Goal: Task Accomplishment & Management: Use online tool/utility

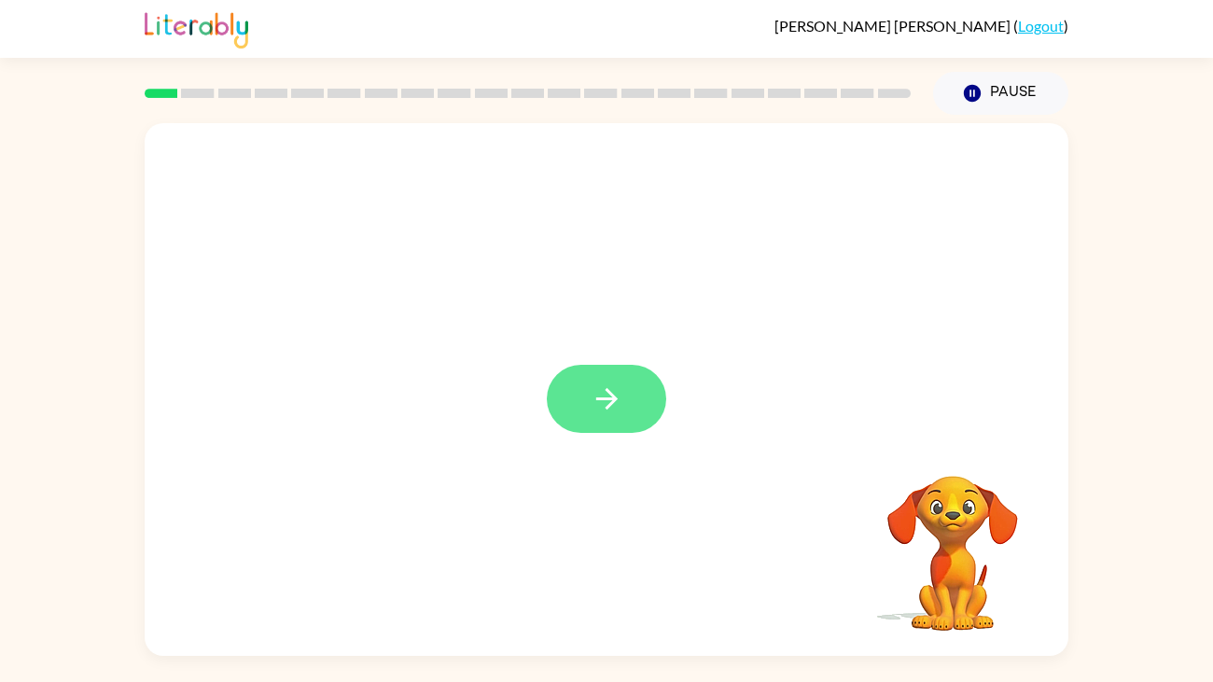
click at [598, 397] on icon "button" at bounding box center [607, 399] width 33 height 33
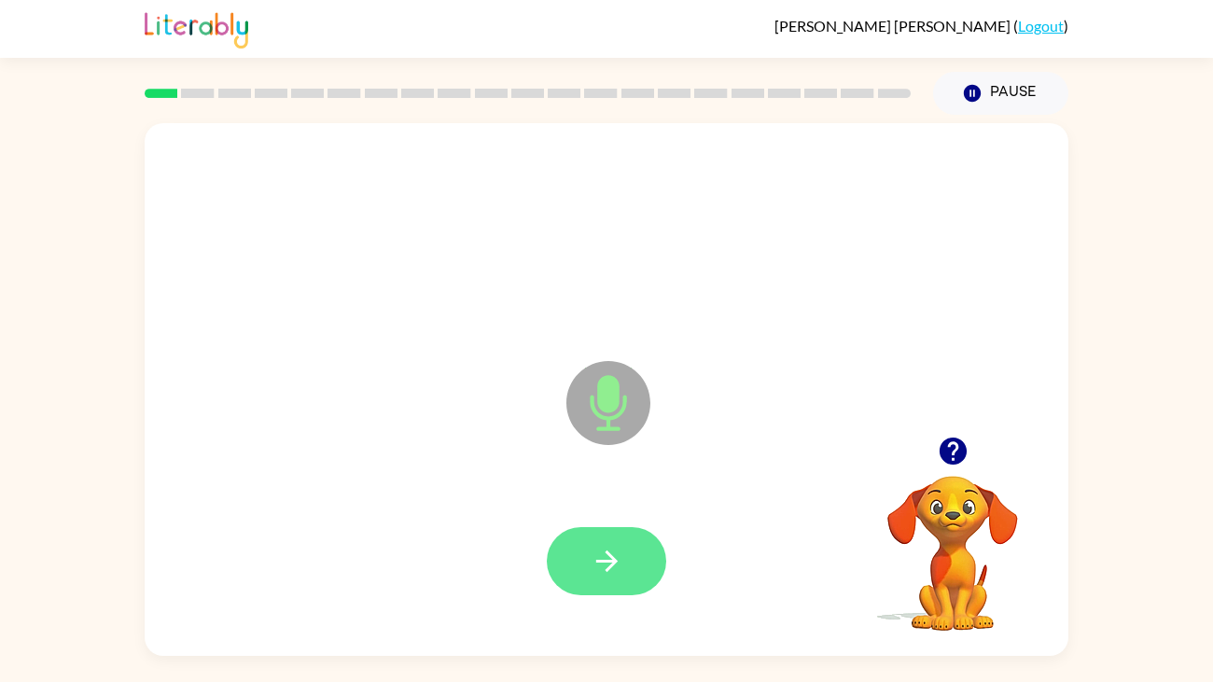
click at [640, 559] on button "button" at bounding box center [606, 561] width 119 height 68
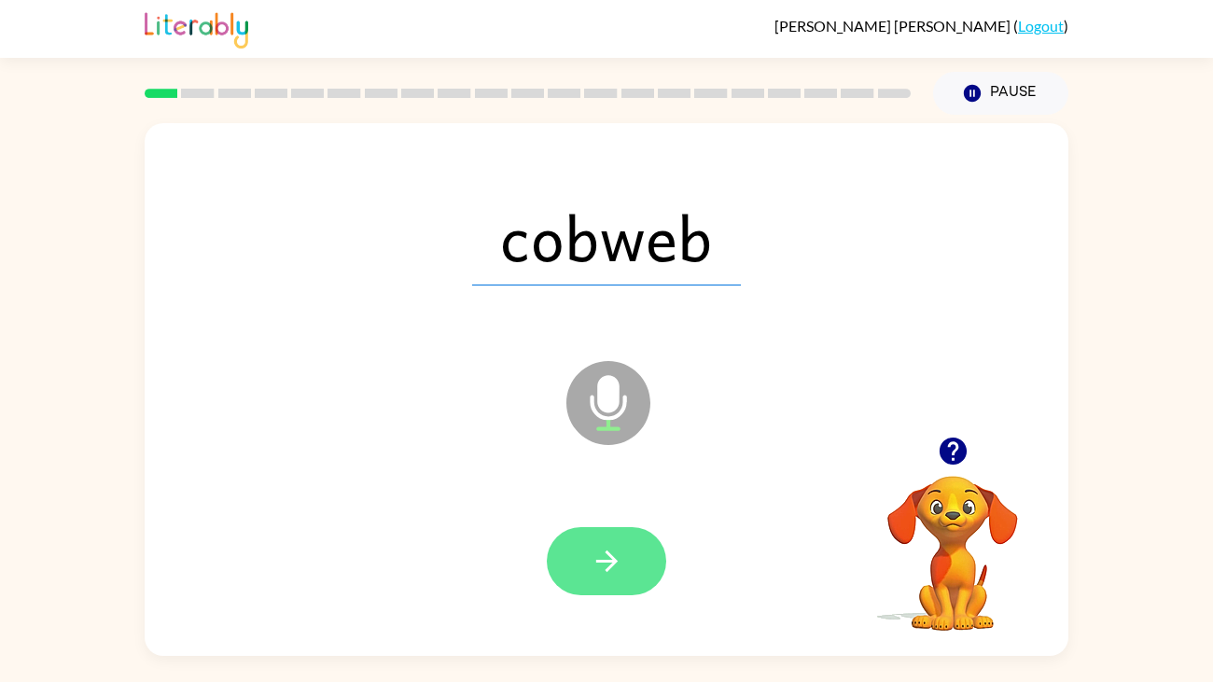
click at [624, 570] on button "button" at bounding box center [606, 561] width 119 height 68
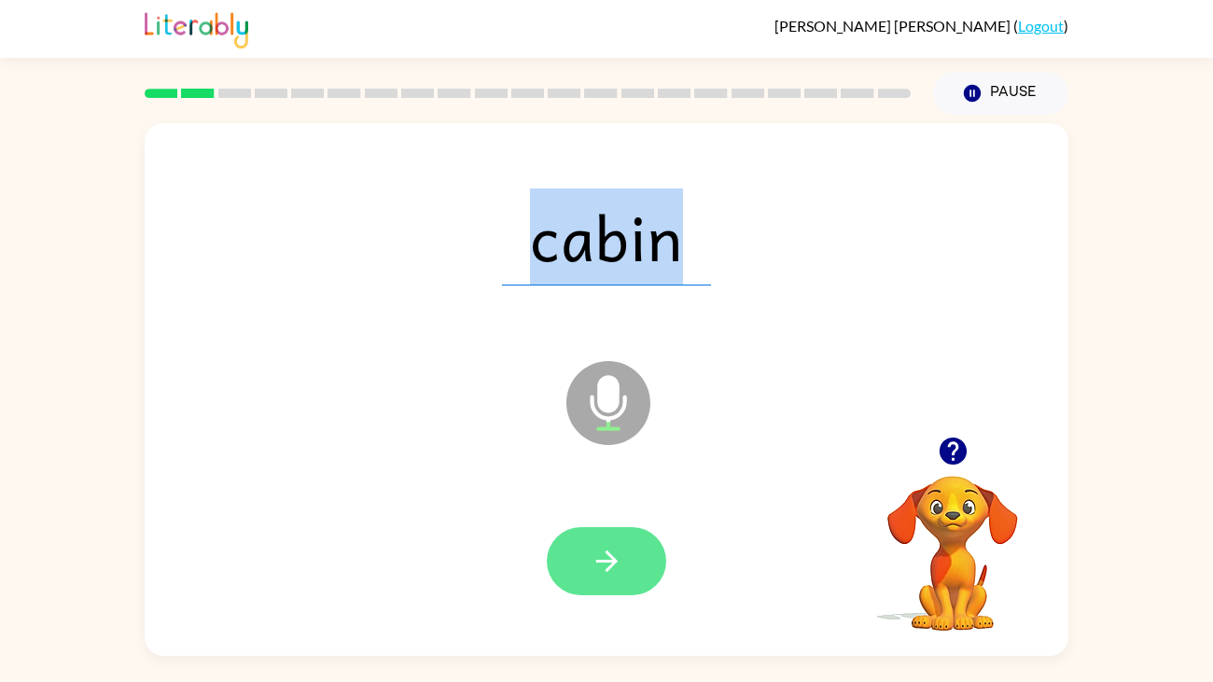
click at [639, 551] on button "button" at bounding box center [606, 561] width 119 height 68
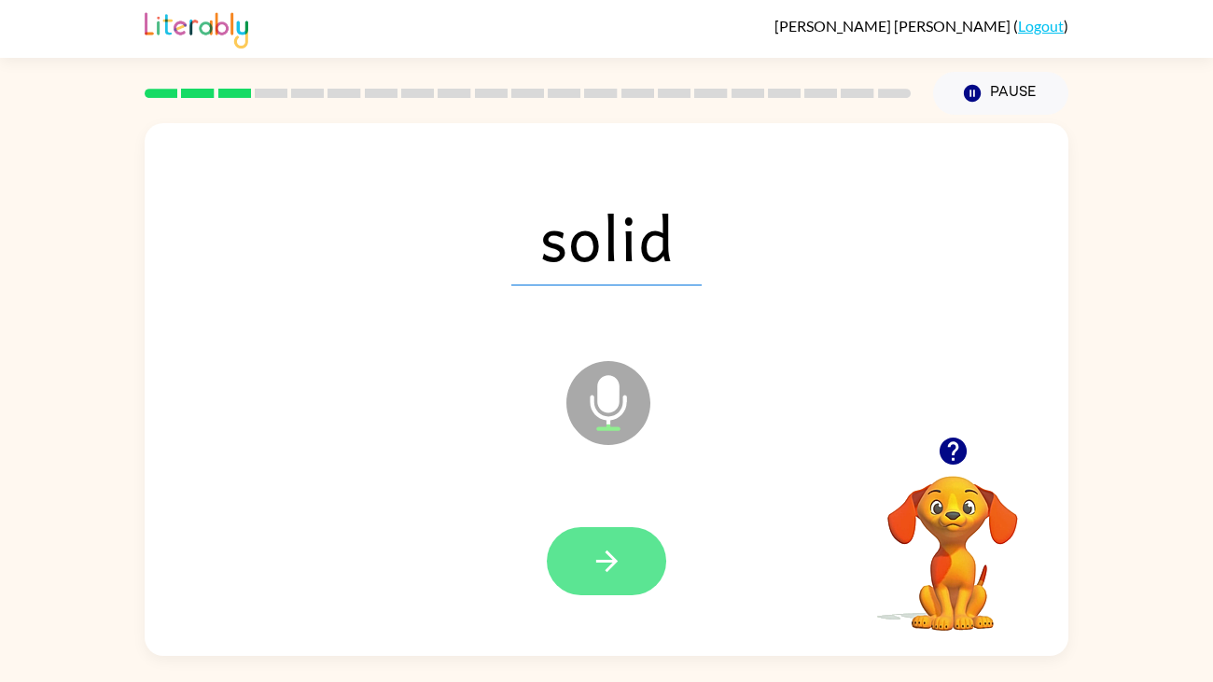
click at [610, 533] on button "button" at bounding box center [606, 561] width 119 height 68
click at [603, 585] on button "button" at bounding box center [606, 561] width 119 height 68
click at [649, 556] on button "button" at bounding box center [606, 561] width 119 height 68
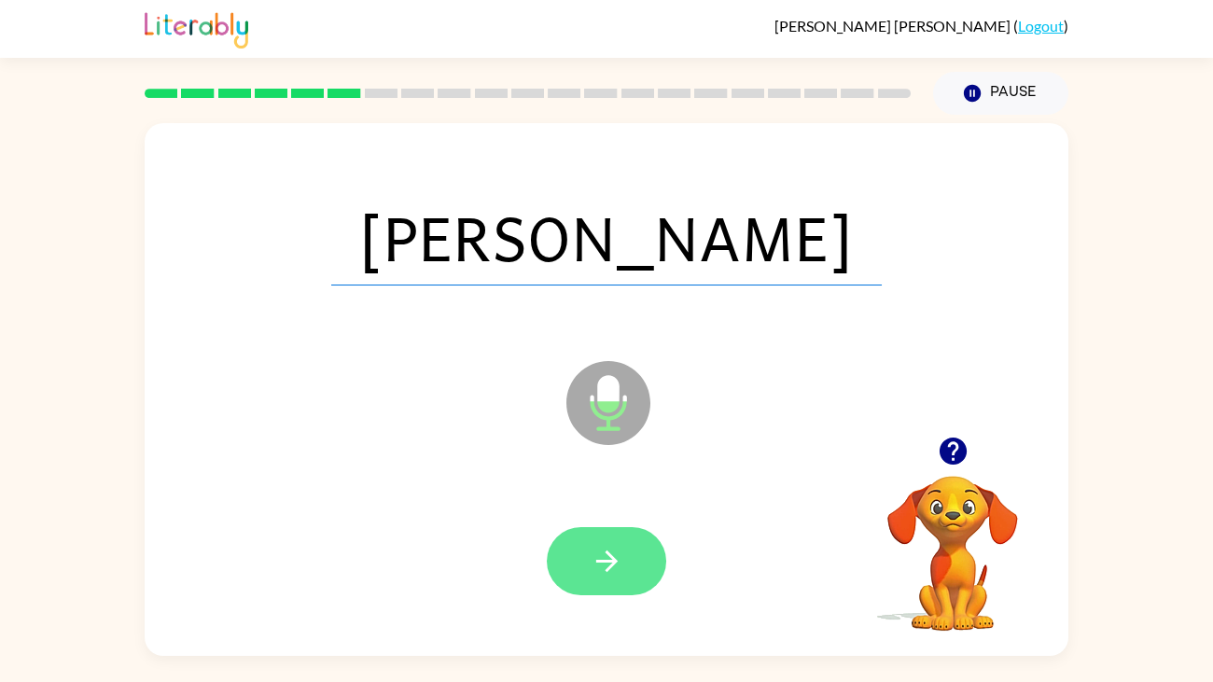
click at [616, 569] on icon "button" at bounding box center [607, 561] width 33 height 33
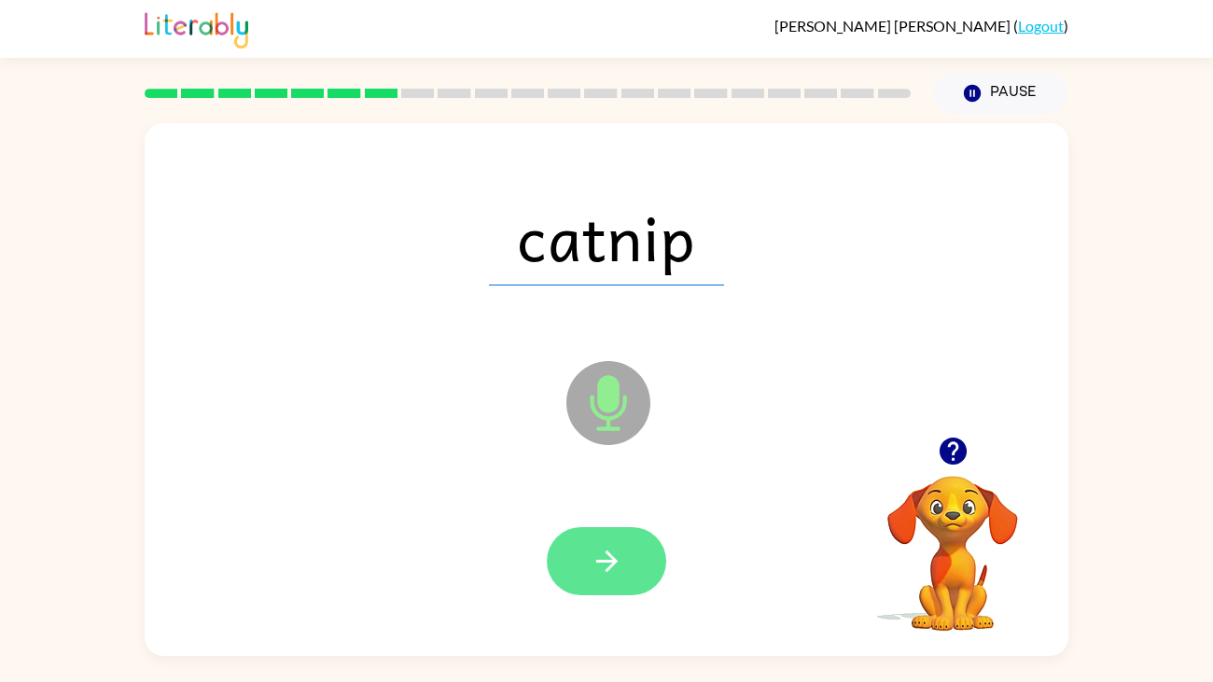
click at [601, 559] on icon "button" at bounding box center [607, 561] width 33 height 33
click at [619, 569] on icon "button" at bounding box center [607, 561] width 33 height 33
click at [623, 569] on button "button" at bounding box center [606, 561] width 119 height 68
click at [623, 578] on button "button" at bounding box center [606, 561] width 119 height 68
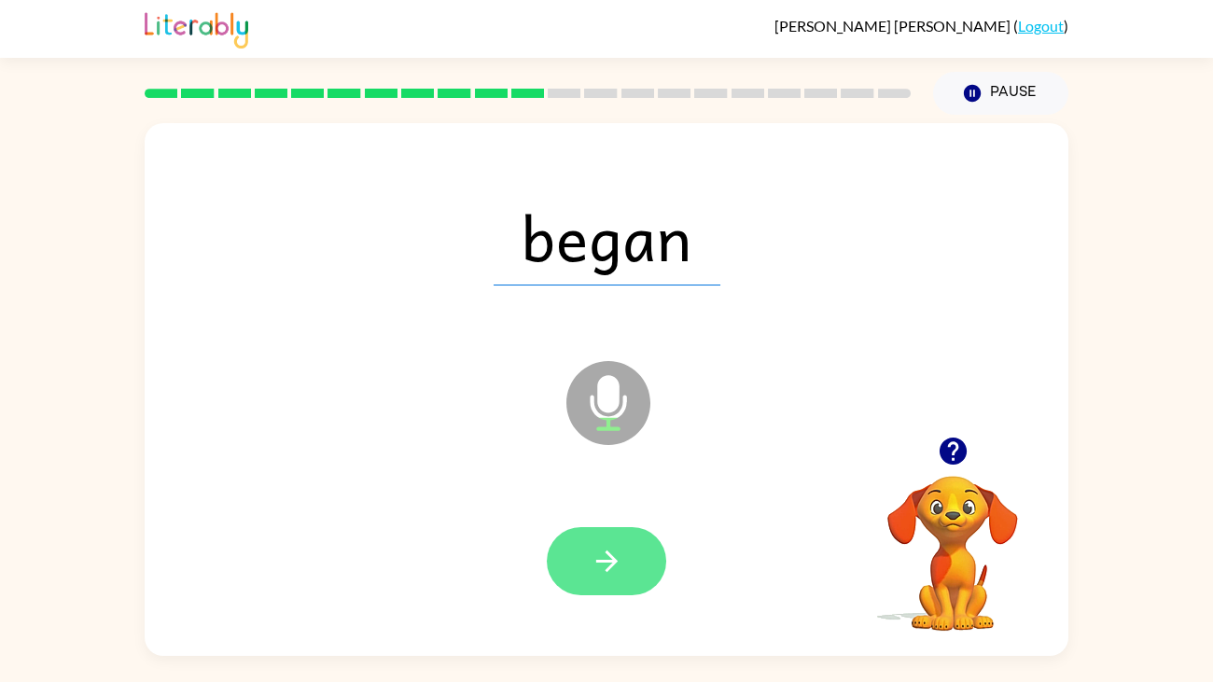
click at [576, 536] on button "button" at bounding box center [606, 561] width 119 height 68
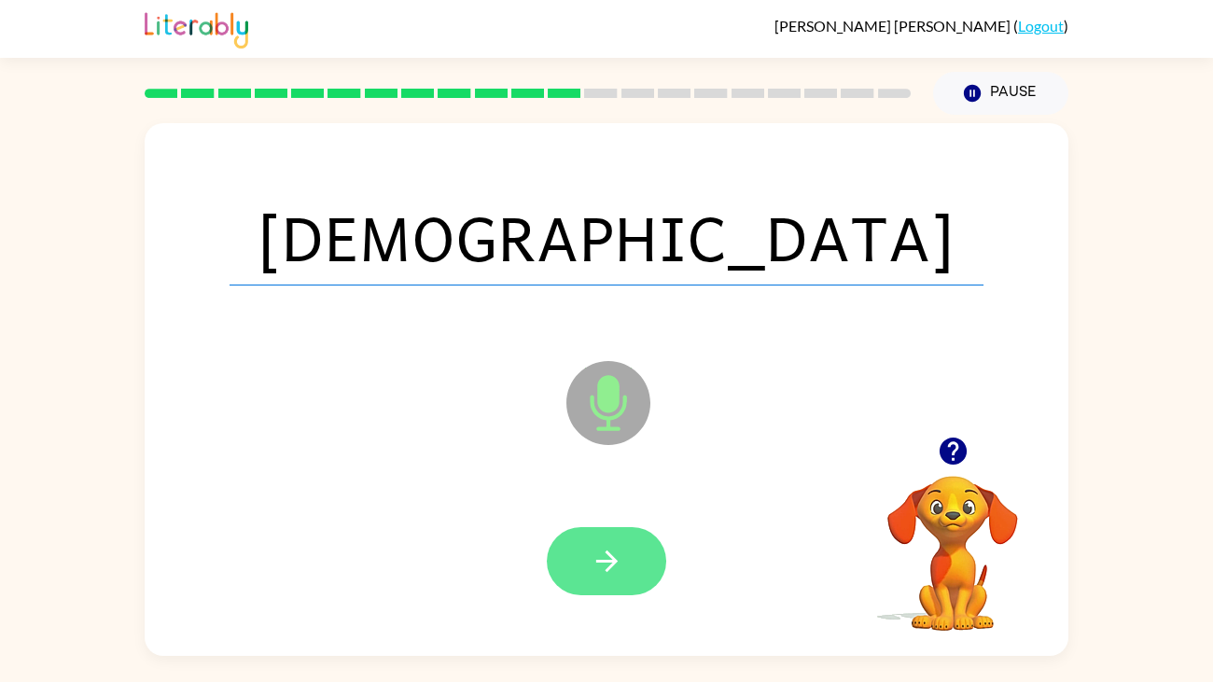
click at [634, 564] on button "button" at bounding box center [606, 561] width 119 height 68
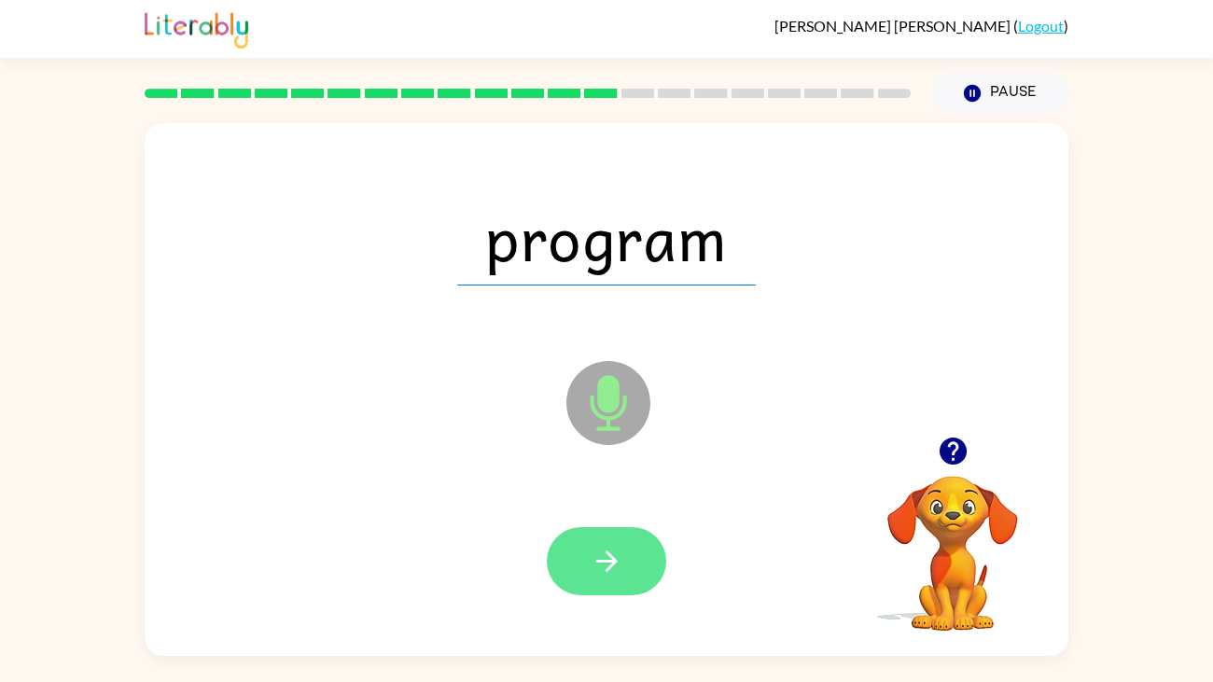
click at [639, 593] on button "button" at bounding box center [606, 561] width 119 height 68
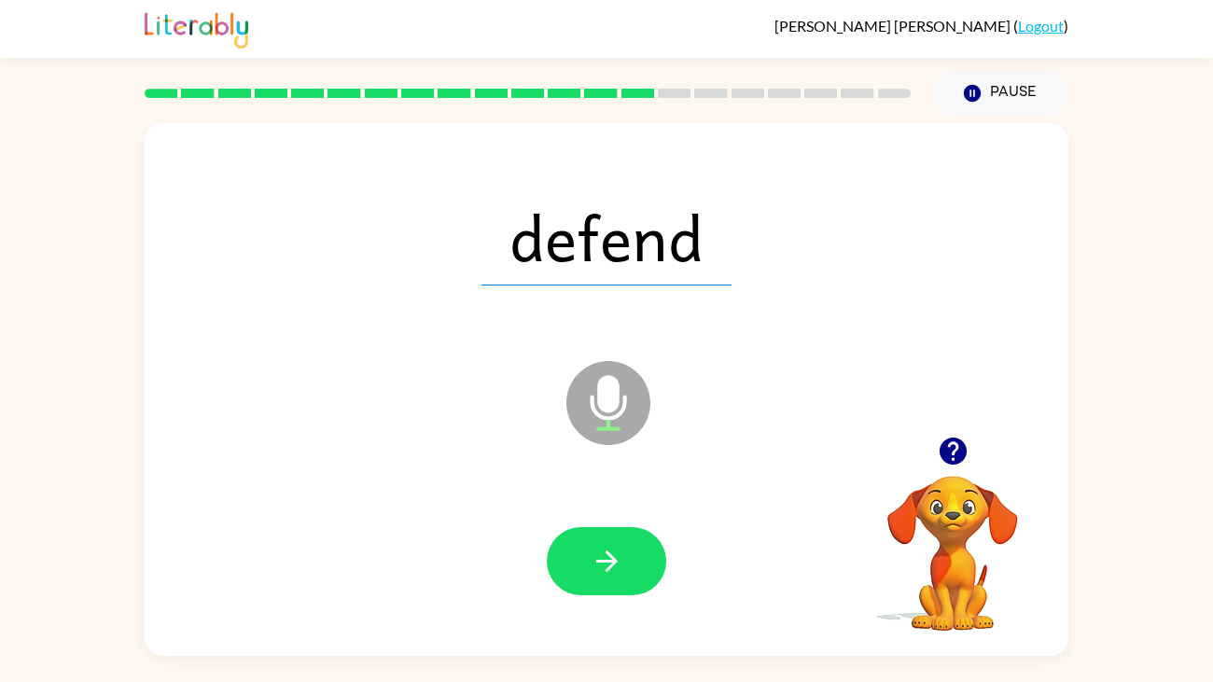
click at [642, 612] on div at bounding box center [606, 561] width 886 height 153
click at [616, 569] on icon "button" at bounding box center [607, 561] width 33 height 33
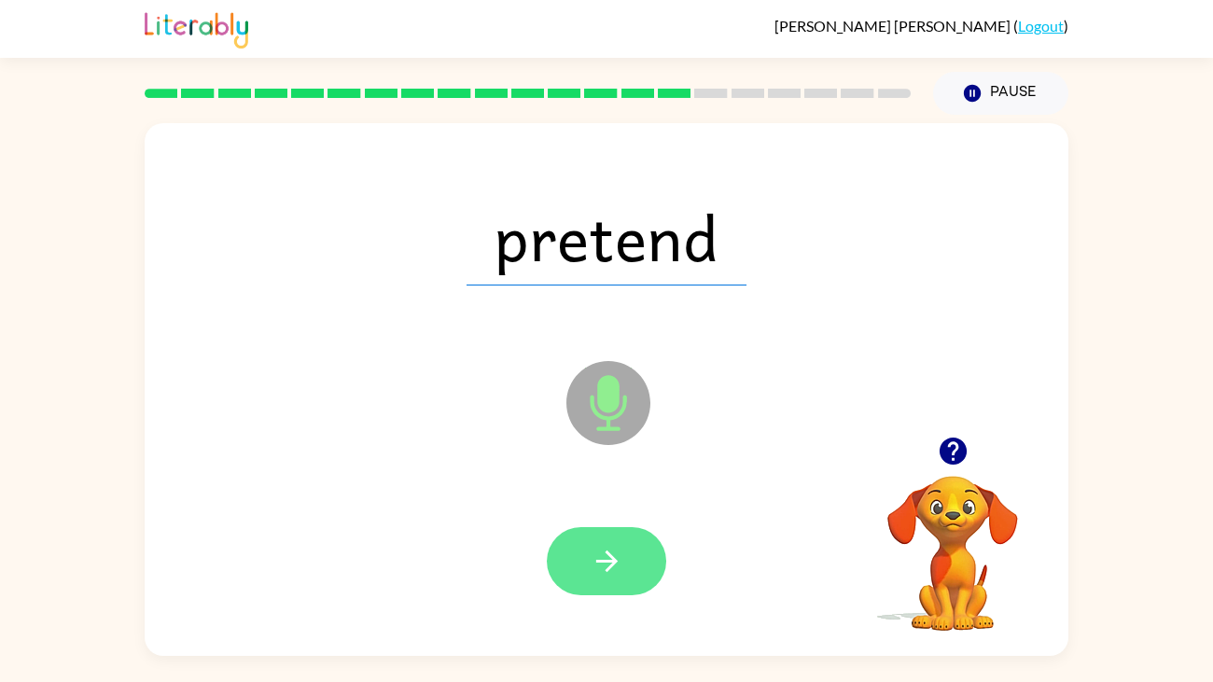
click at [602, 577] on icon "button" at bounding box center [607, 561] width 33 height 33
click at [640, 553] on button "button" at bounding box center [606, 561] width 119 height 68
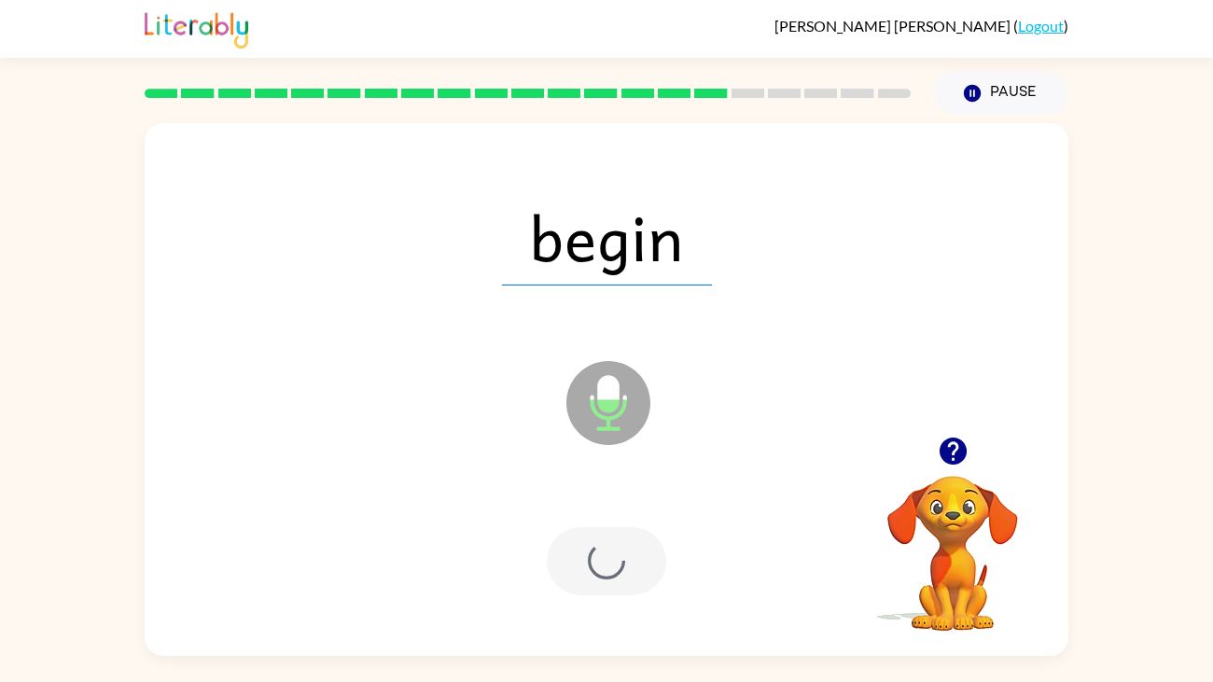
click at [633, 559] on div at bounding box center [606, 561] width 119 height 68
click at [620, 564] on div at bounding box center [606, 561] width 119 height 68
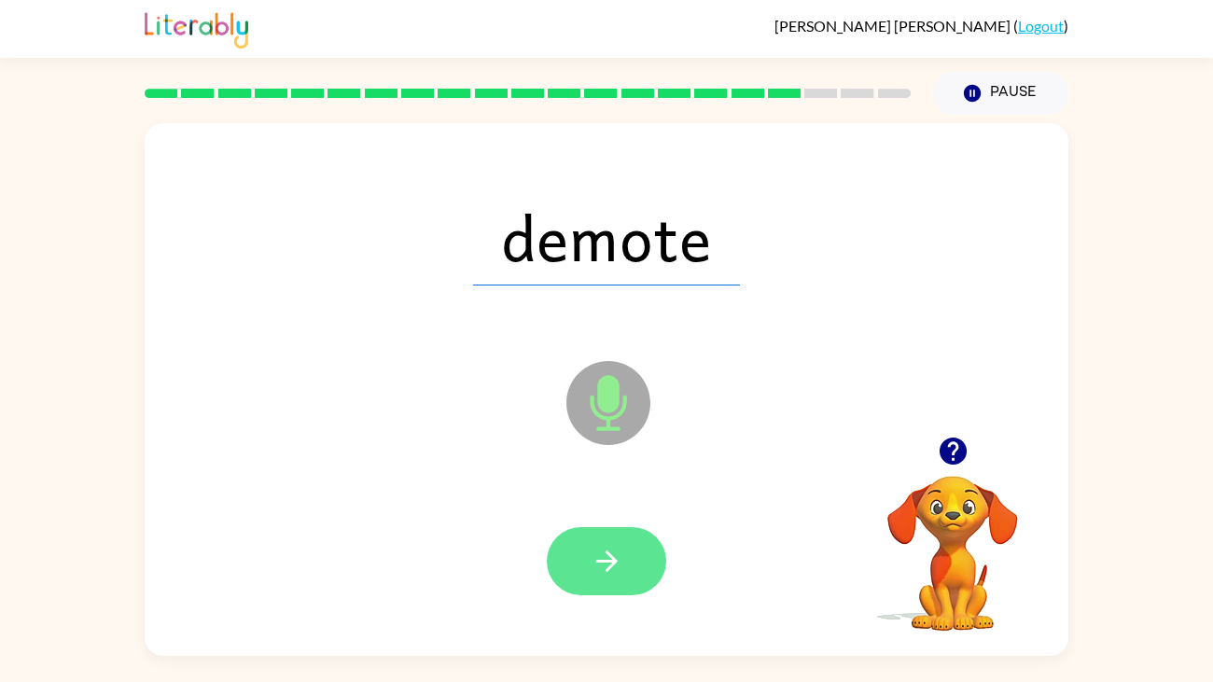
click at [629, 568] on button "button" at bounding box center [606, 561] width 119 height 68
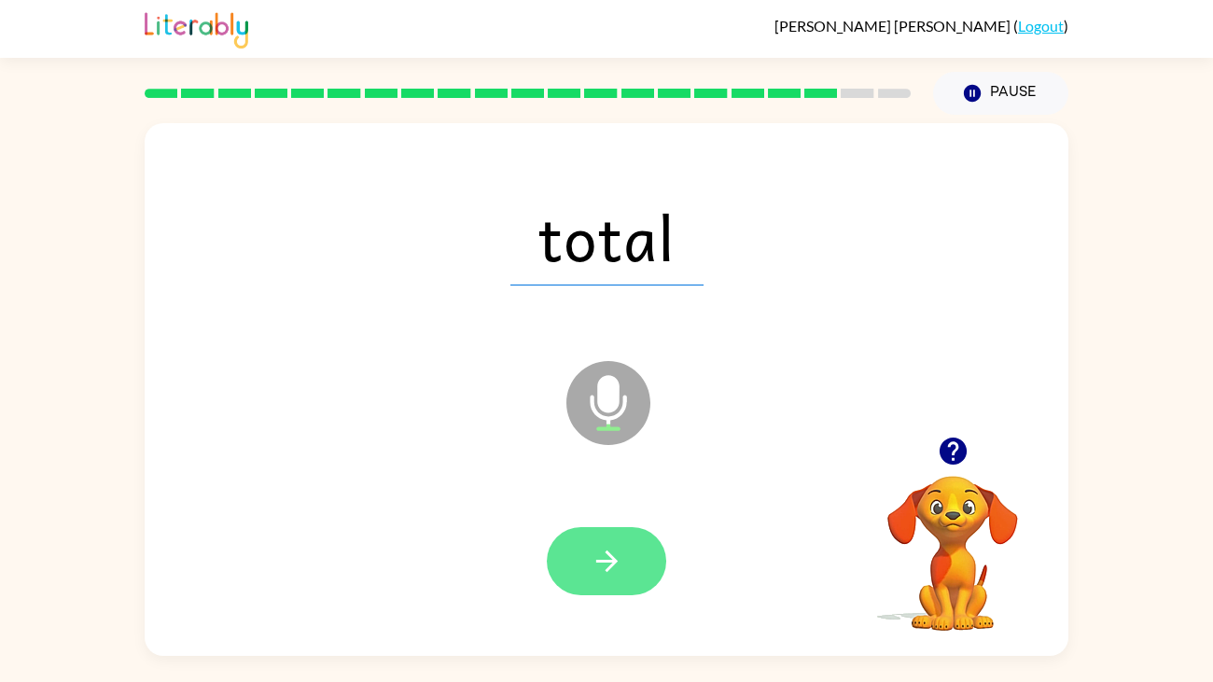
click at [646, 552] on button "button" at bounding box center [606, 561] width 119 height 68
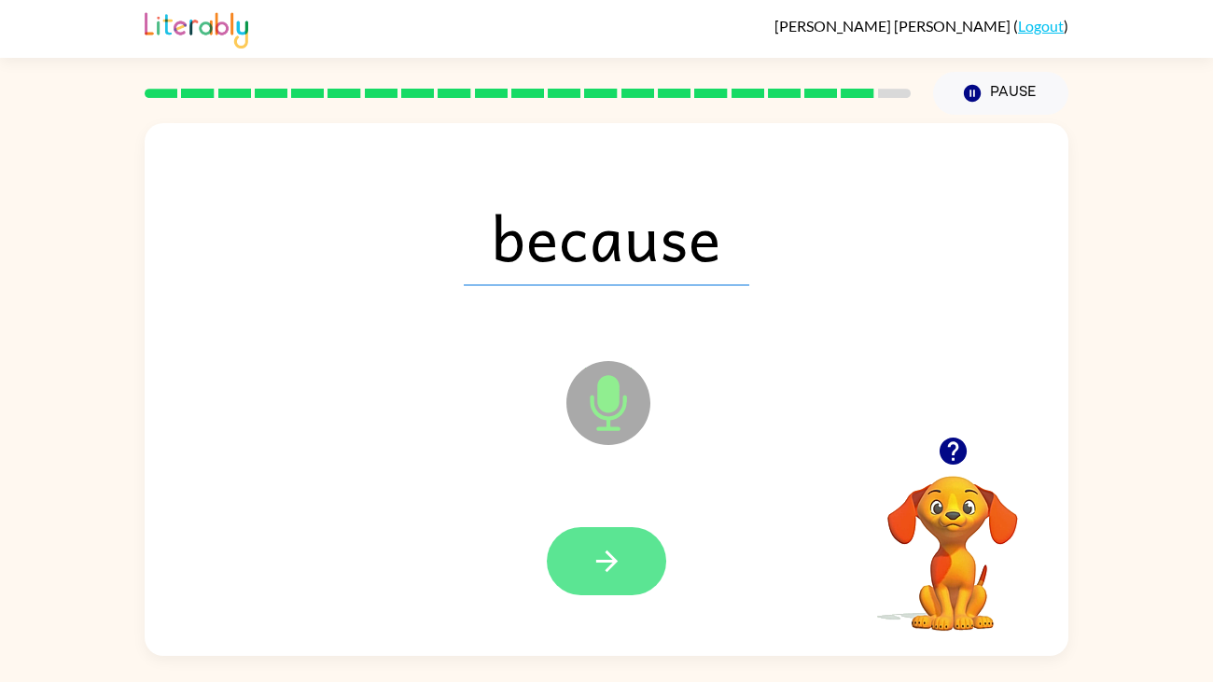
click at [628, 553] on button "button" at bounding box center [606, 561] width 119 height 68
